Goal: Task Accomplishment & Management: Manage account settings

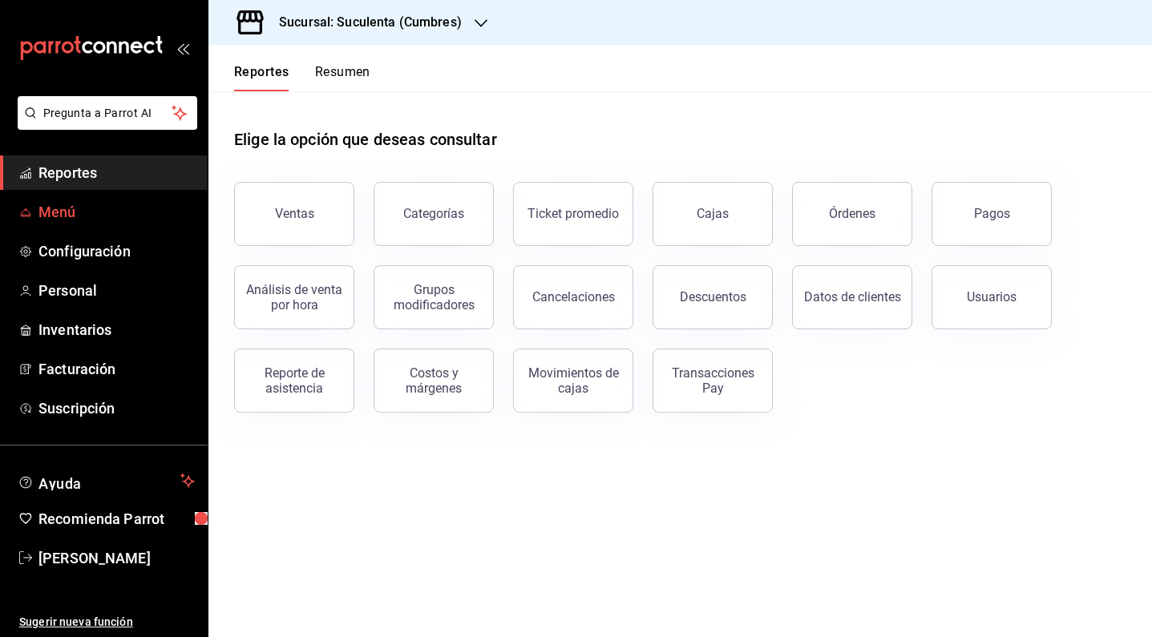
click at [81, 212] on span "Menú" at bounding box center [116, 212] width 156 height 22
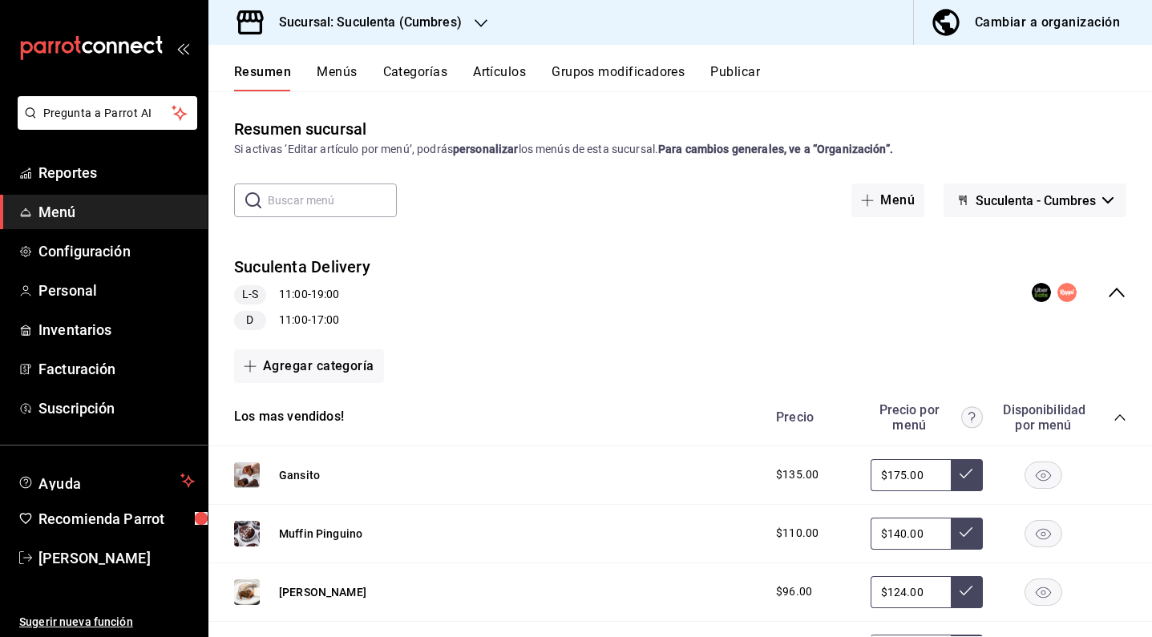
click at [336, 81] on button "Menús" at bounding box center [337, 77] width 40 height 27
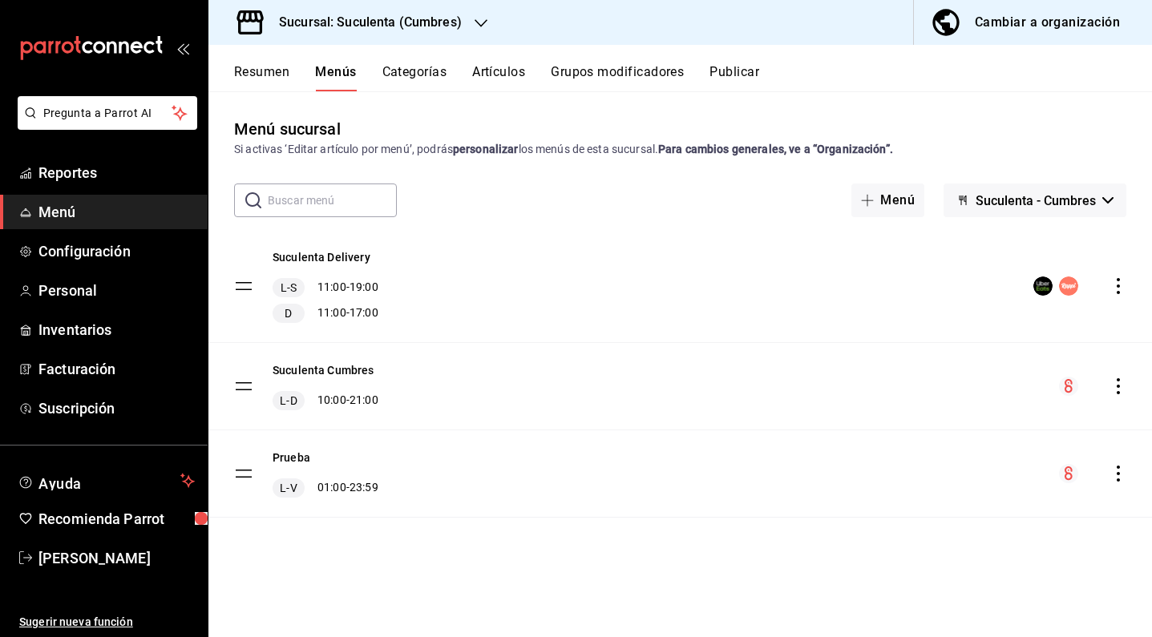
click at [1117, 382] on icon "actions" at bounding box center [1118, 386] width 16 height 16
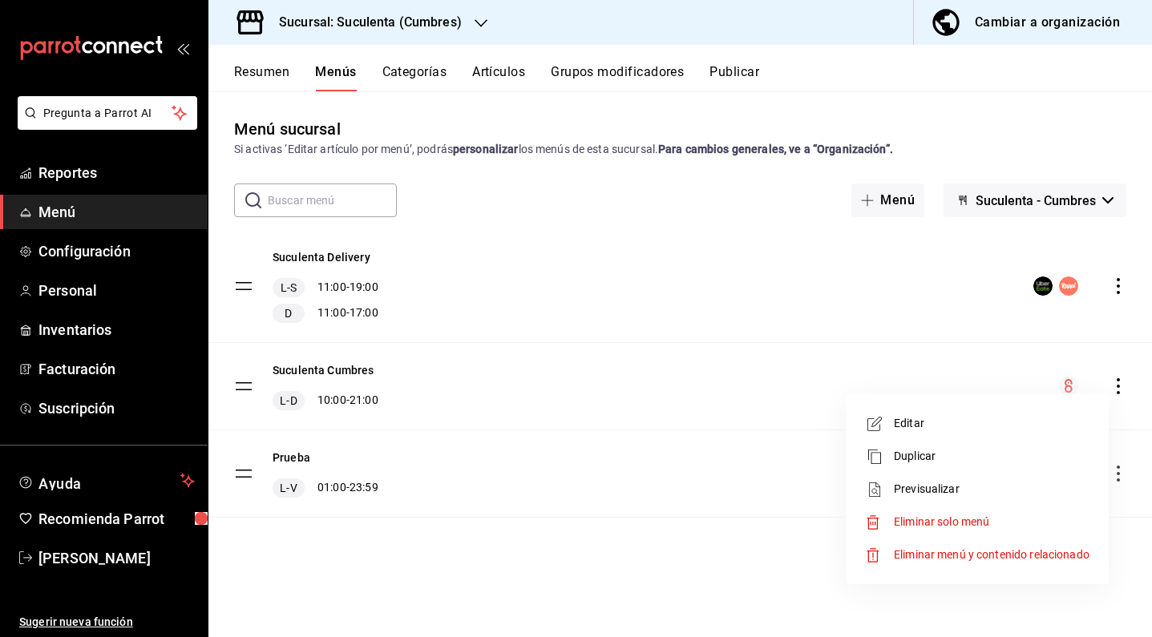
click at [947, 432] on li "Editar" at bounding box center [977, 423] width 250 height 33
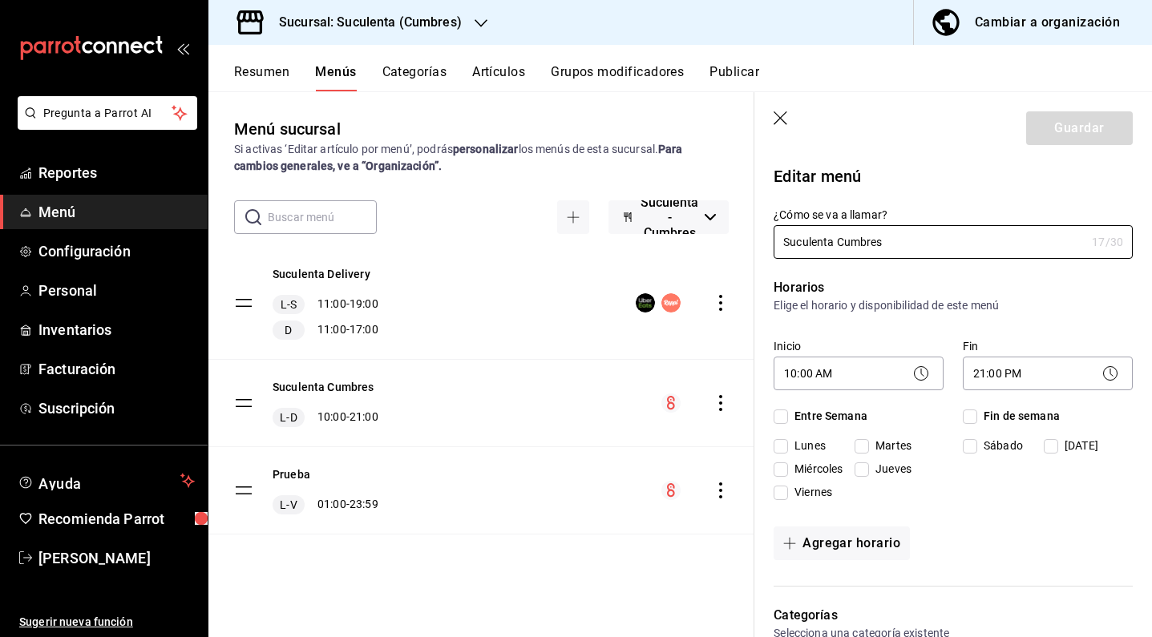
checkbox input "true"
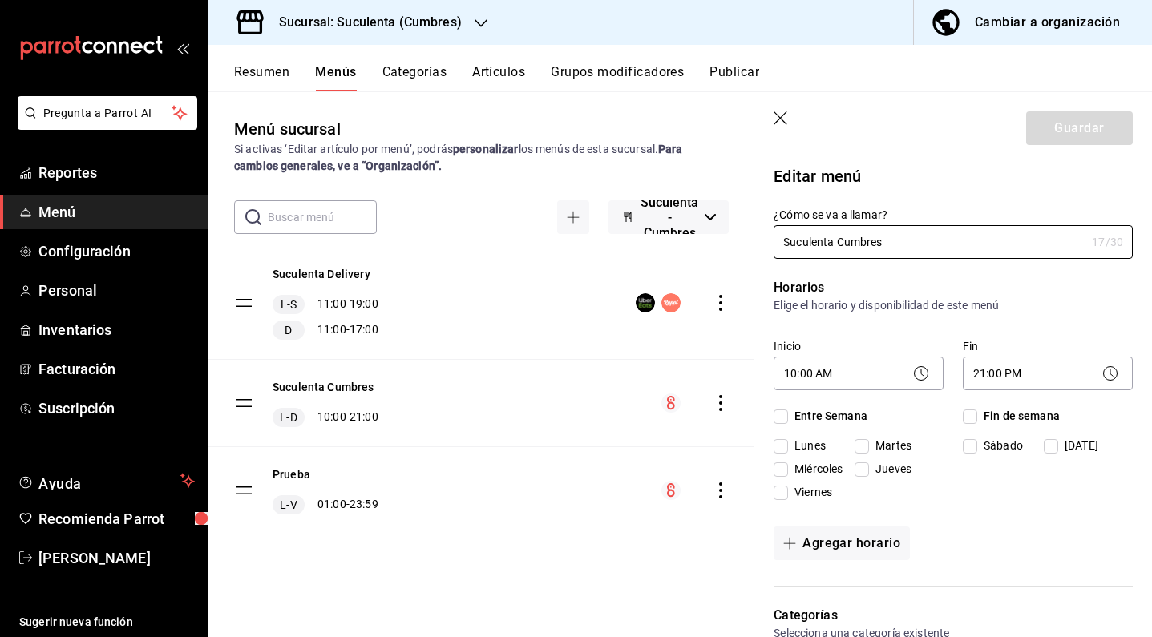
checkbox input "true"
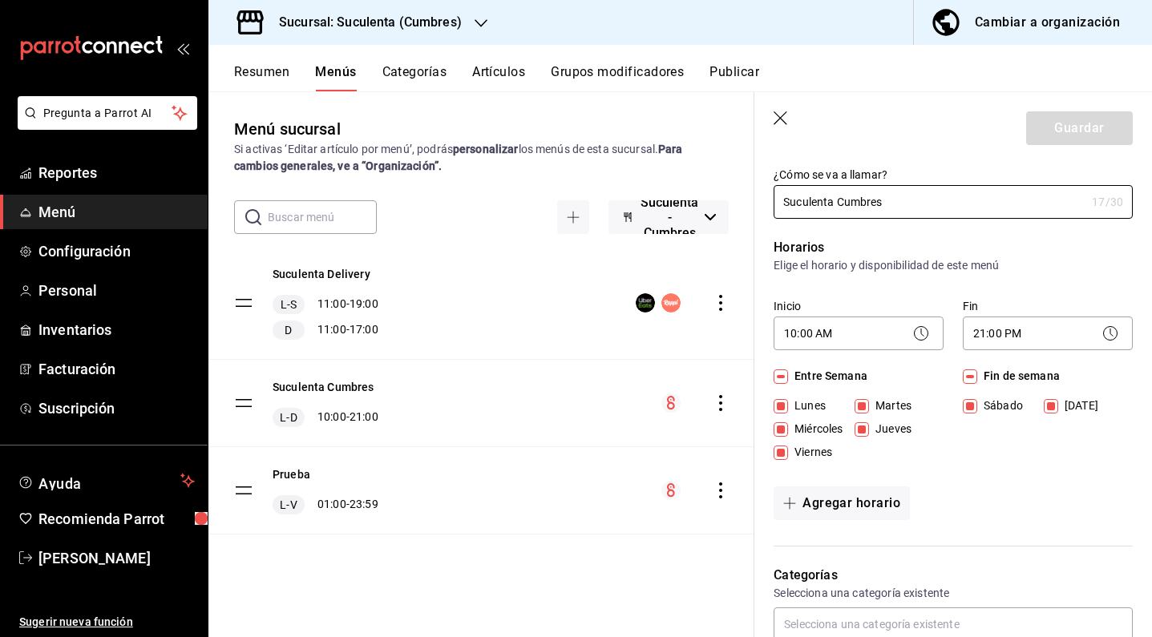
click at [1107, 340] on icon at bounding box center [1109, 333] width 19 height 19
click at [1082, 345] on body "Pregunta a Parrot AI Reportes Menú Configuración Personal Inventarios Facturaci…" at bounding box center [576, 318] width 1152 height 637
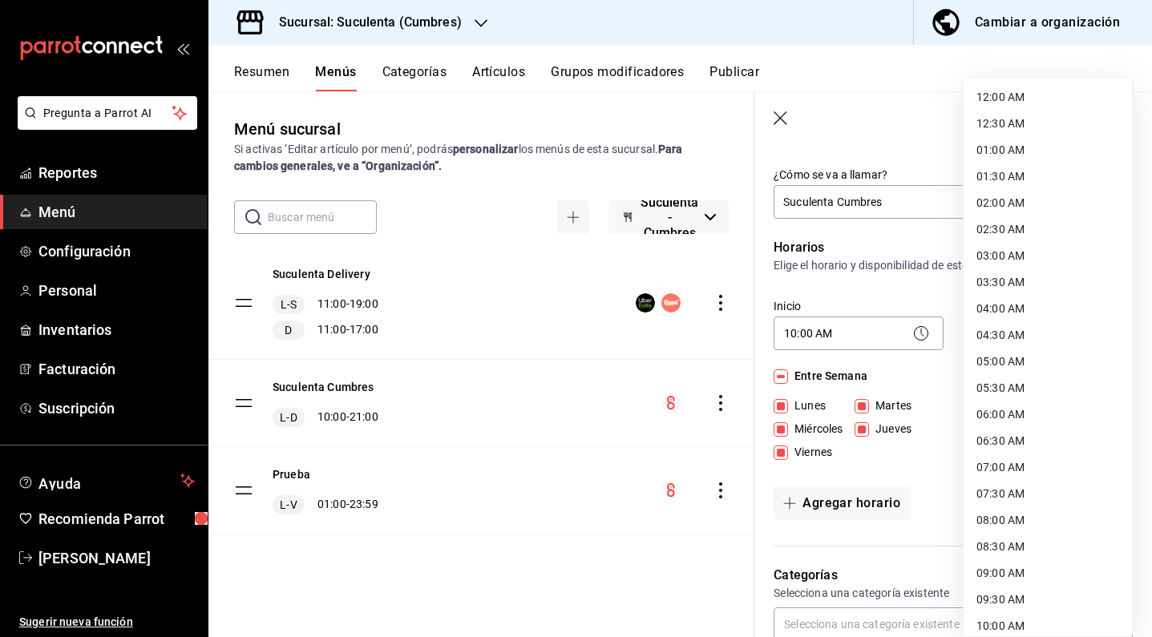
scroll to position [750, 0]
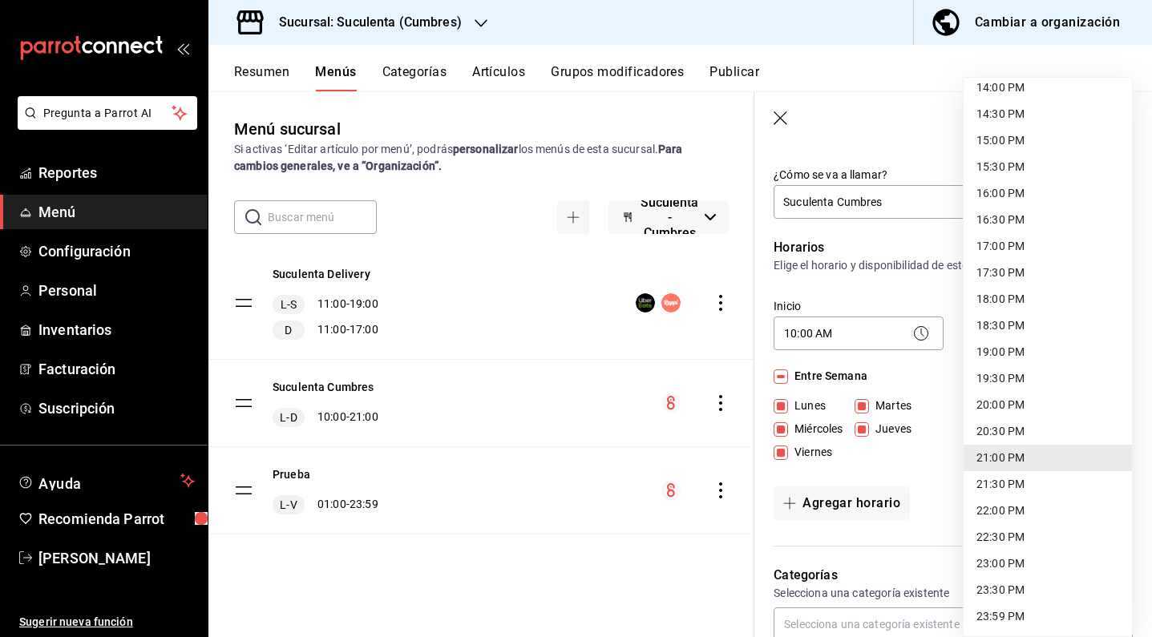
click at [1048, 511] on li "22:00 PM" at bounding box center [1047, 511] width 168 height 26
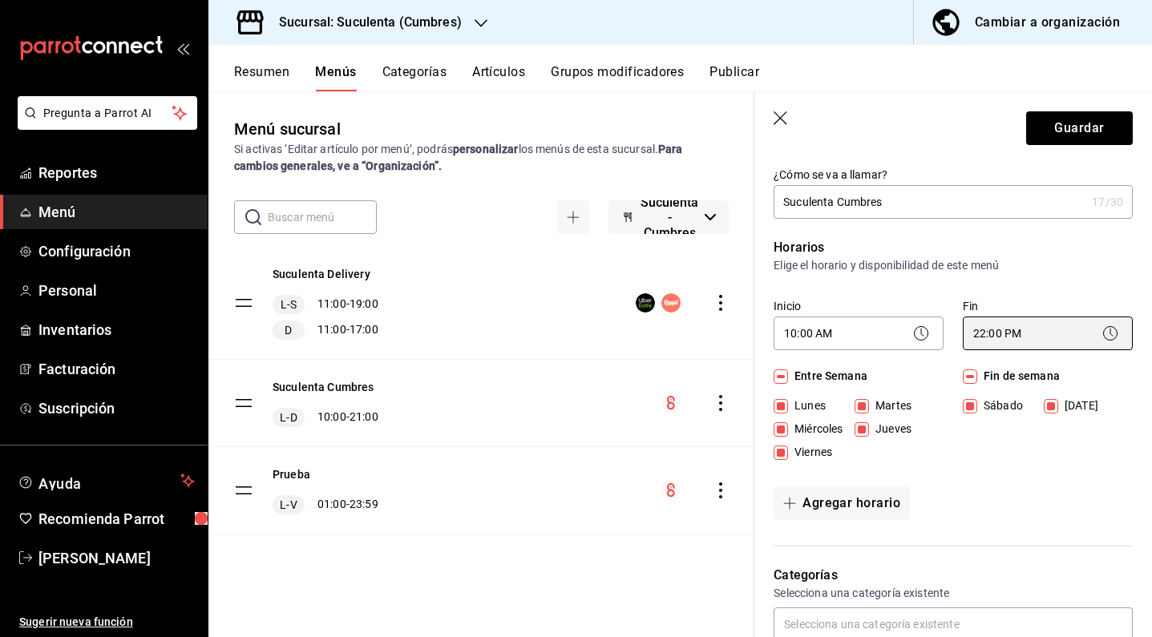
type input "22:00"
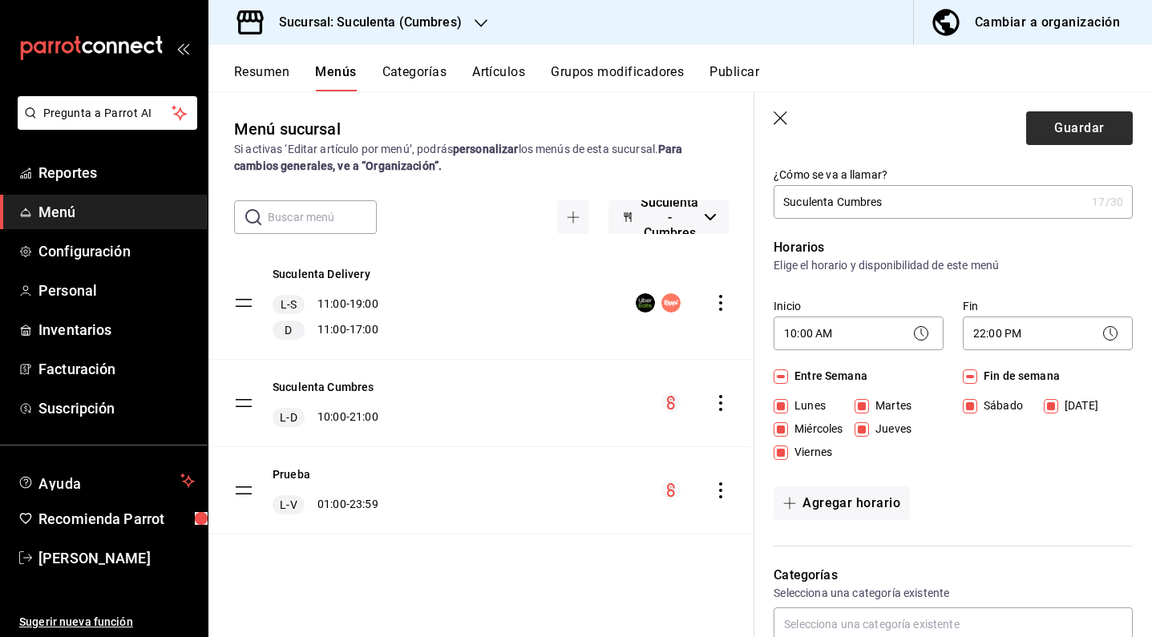
click at [1075, 127] on button "Guardar" at bounding box center [1079, 128] width 107 height 34
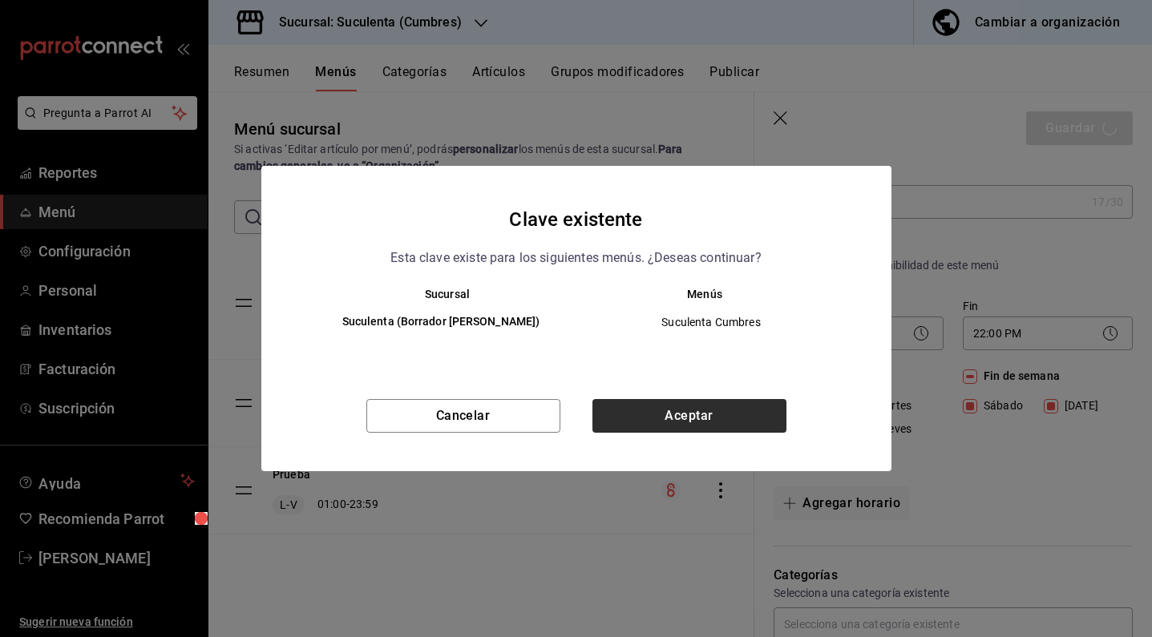
click at [719, 428] on button "Aceptar" at bounding box center [689, 416] width 194 height 34
checkbox input "false"
type input "1758683175706"
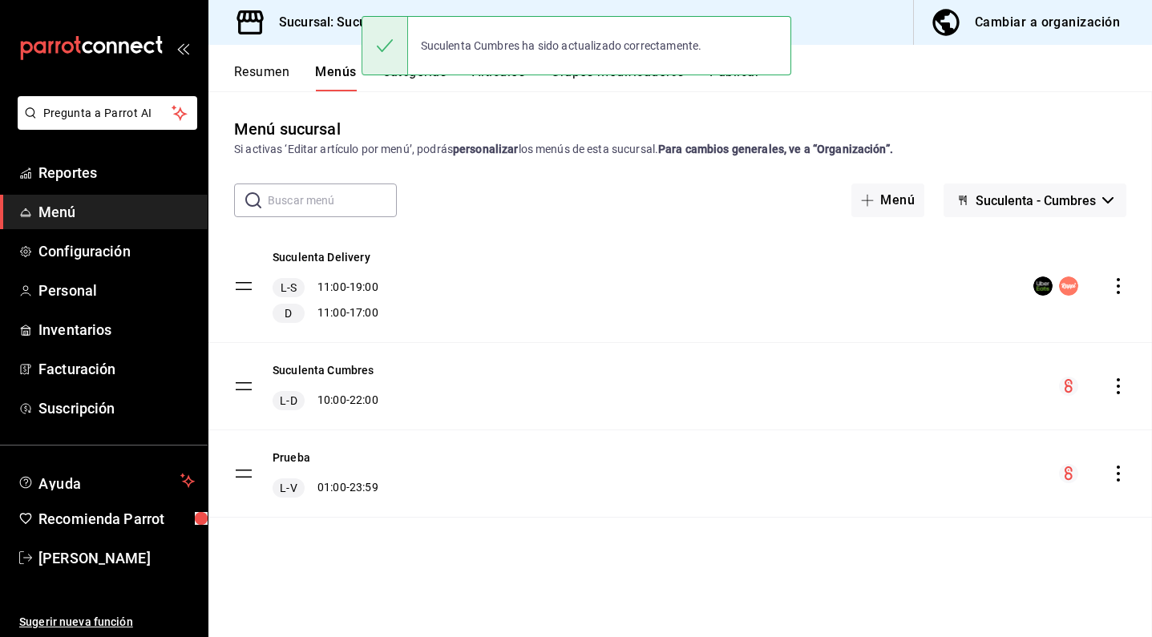
checkbox input "false"
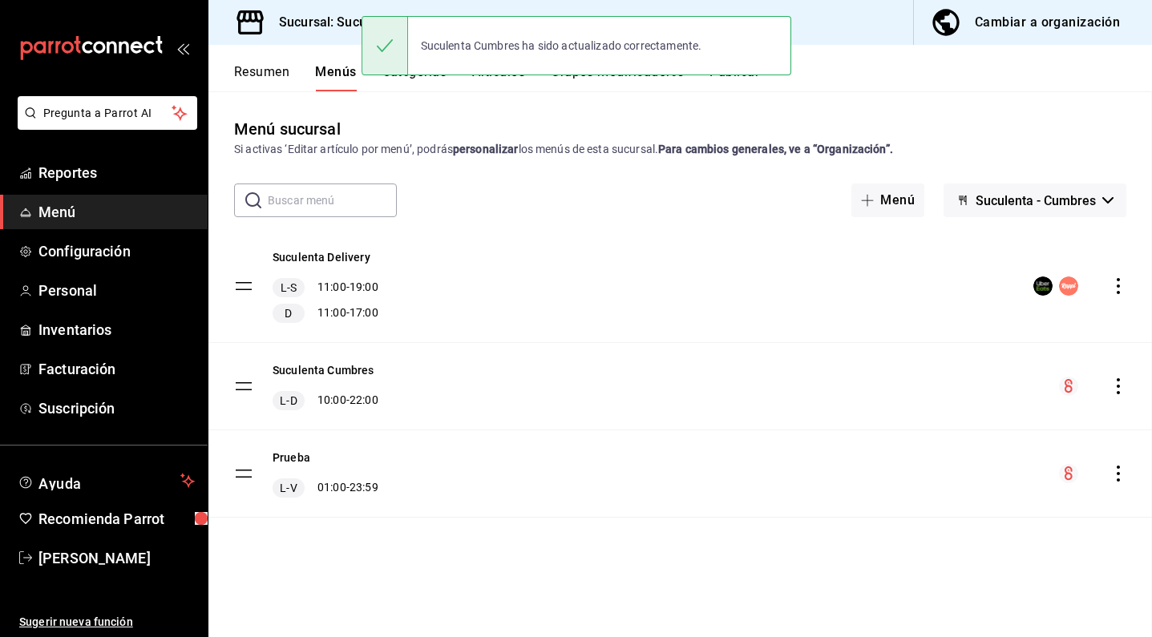
checkbox input "false"
